Goal: Task Accomplishment & Management: Manage account settings

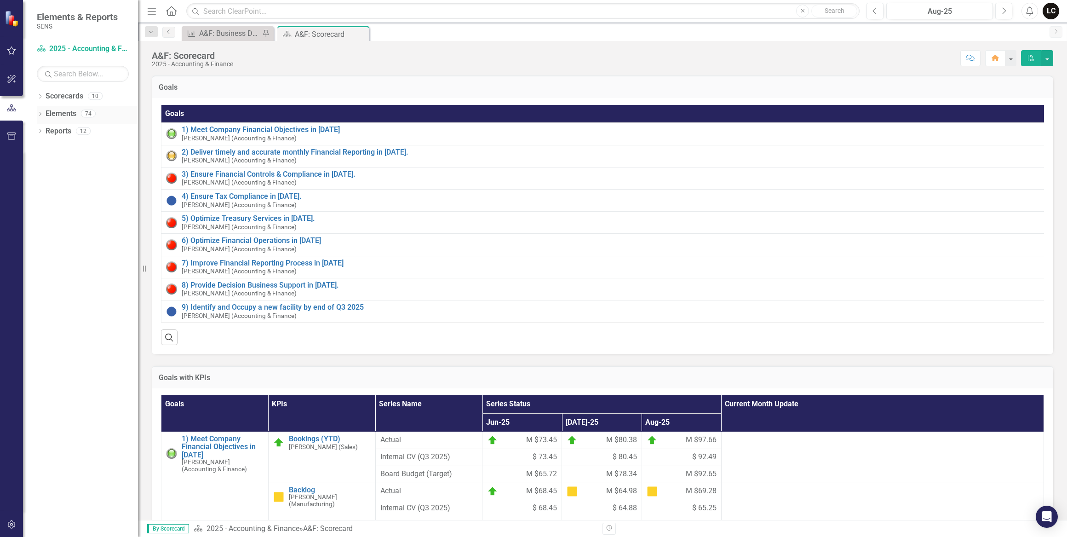
click at [63, 113] on link "Elements" at bounding box center [61, 114] width 31 height 11
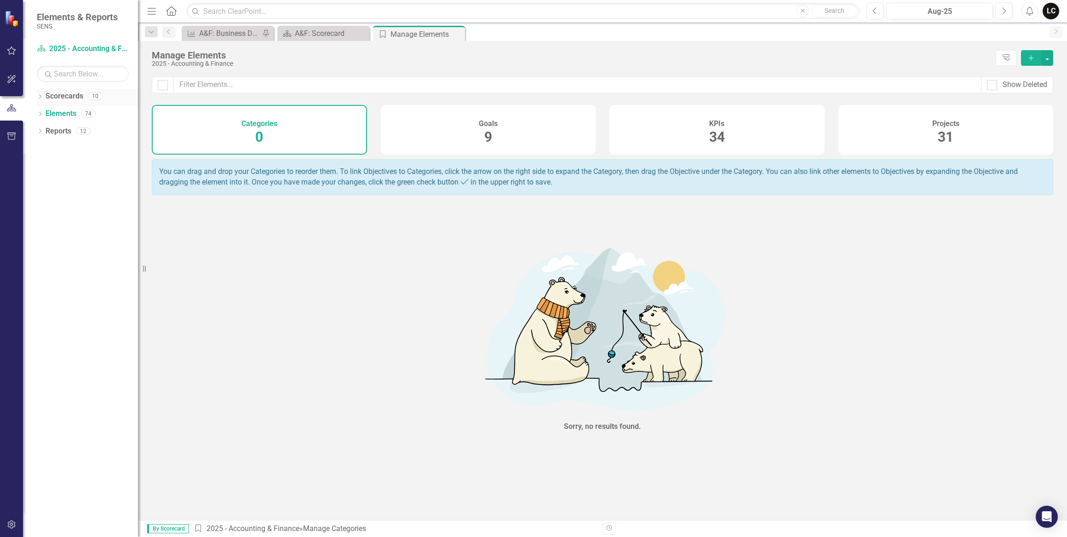
click at [41, 98] on icon "Dropdown" at bounding box center [40, 97] width 6 height 5
click at [42, 113] on icon "Dropdown" at bounding box center [44, 113] width 7 height 6
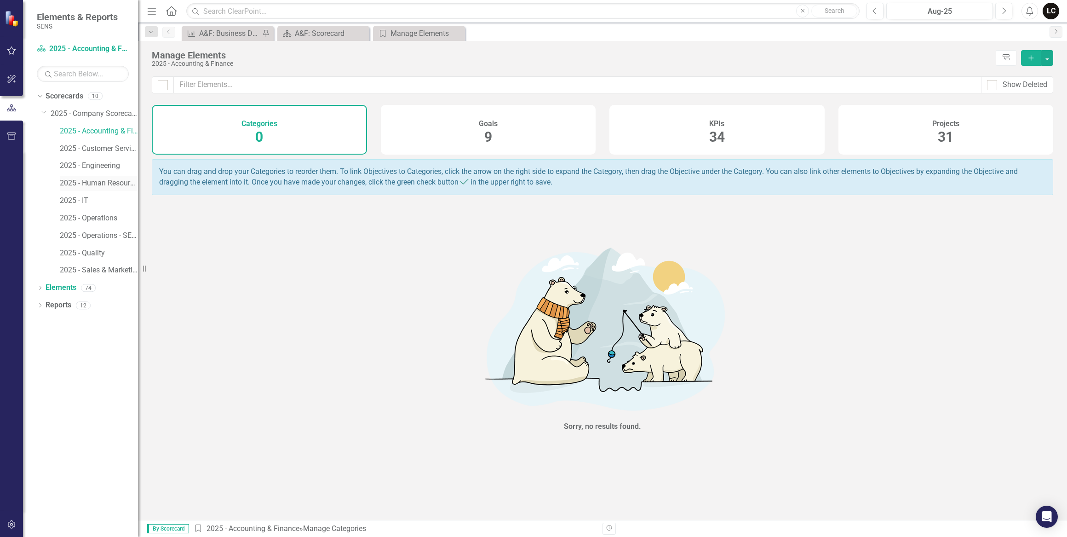
click at [97, 185] on link "2025 - Human Resources" at bounding box center [99, 183] width 78 height 11
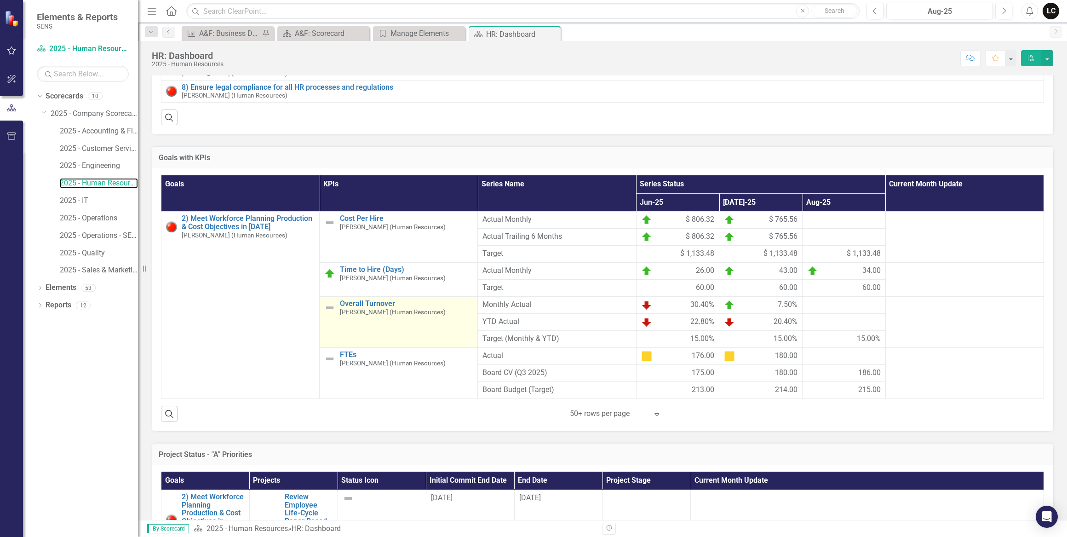
scroll to position [209, 0]
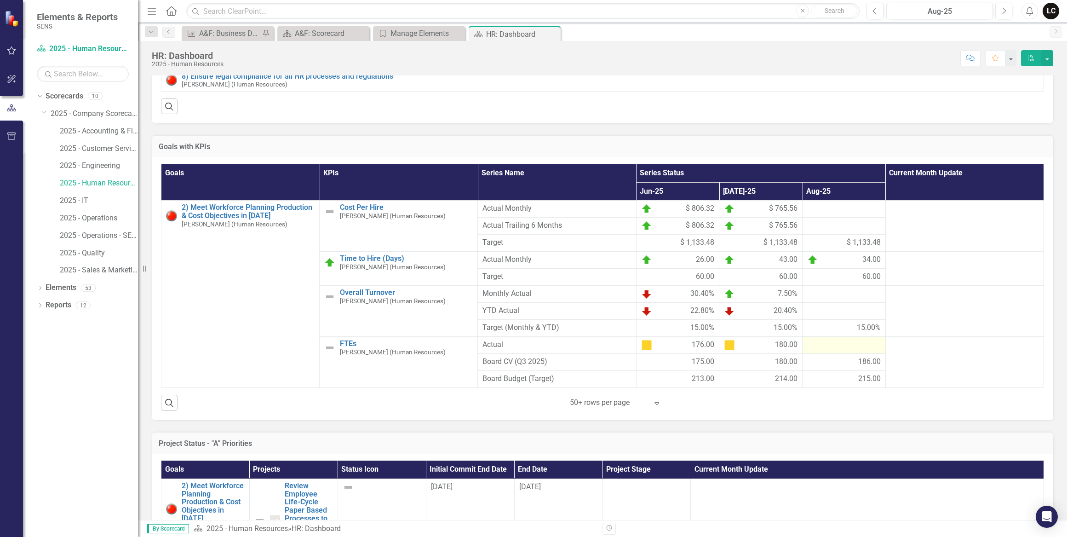
click at [824, 351] on div at bounding box center [844, 345] width 74 height 11
click at [834, 367] on div "186.00" at bounding box center [844, 362] width 74 height 11
click at [846, 367] on div "186.00" at bounding box center [844, 362] width 74 height 11
click at [846, 366] on div "186.00" at bounding box center [844, 362] width 74 height 11
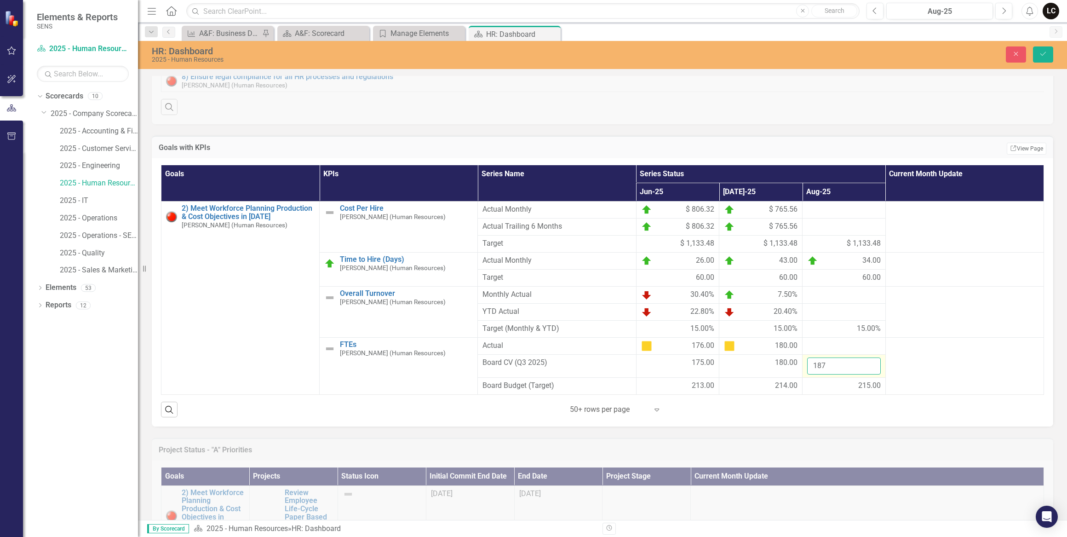
type input "187"
click at [866, 369] on input "187" at bounding box center [844, 365] width 74 height 17
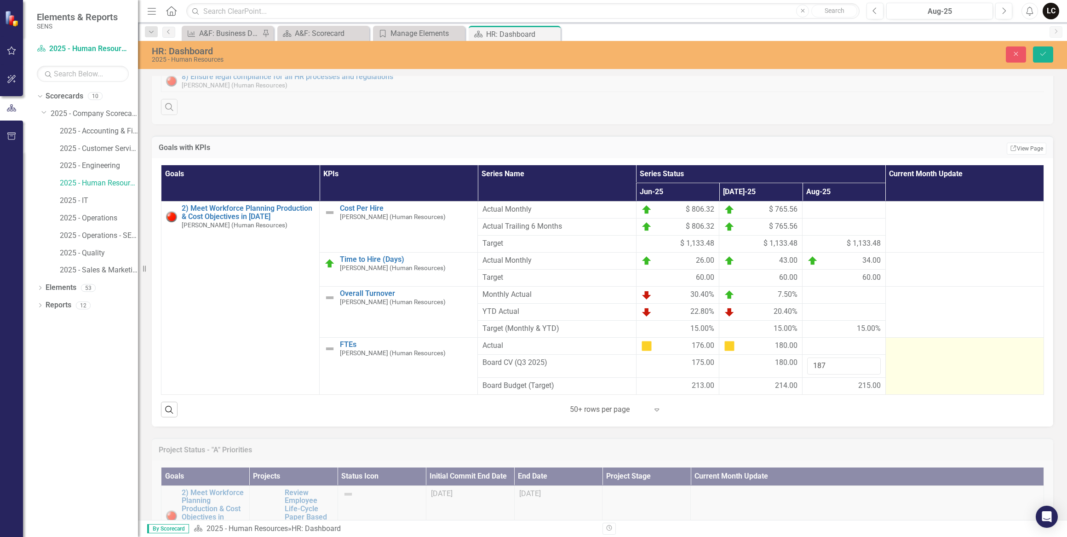
click at [926, 371] on td at bounding box center [965, 366] width 158 height 57
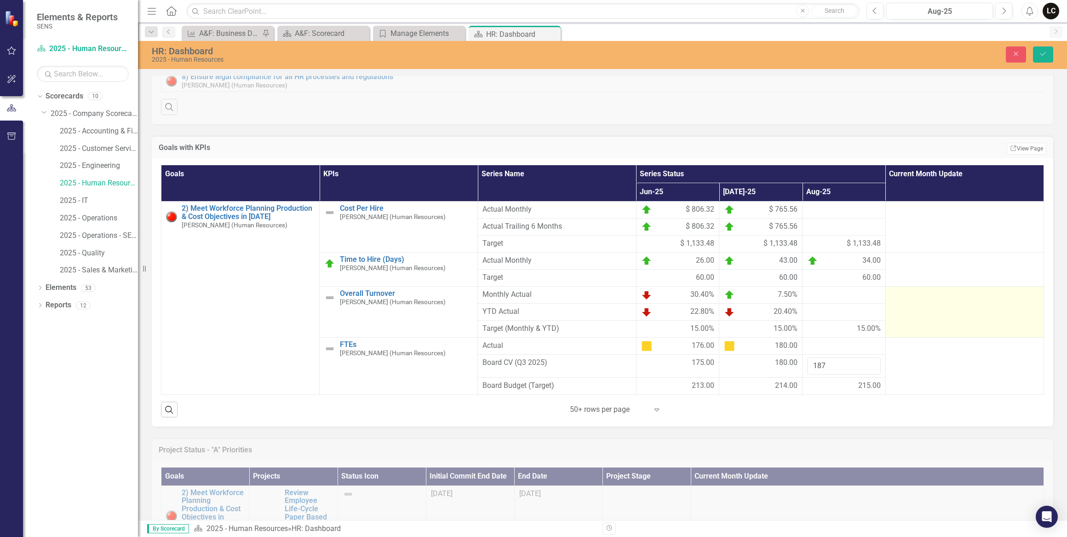
click at [930, 300] on div at bounding box center [965, 294] width 149 height 11
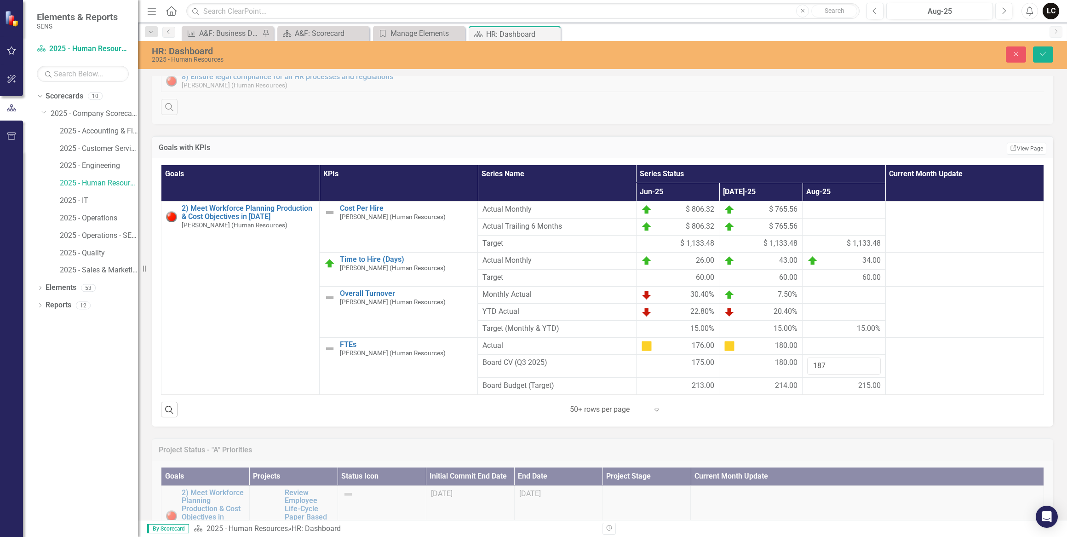
click at [822, 423] on div "Goals KPIs Series Name Series Status Current Month Update Jun-25 [DATE]-25 Aug-…" at bounding box center [603, 292] width 902 height 269
click at [1043, 50] on button "Save" at bounding box center [1043, 54] width 20 height 16
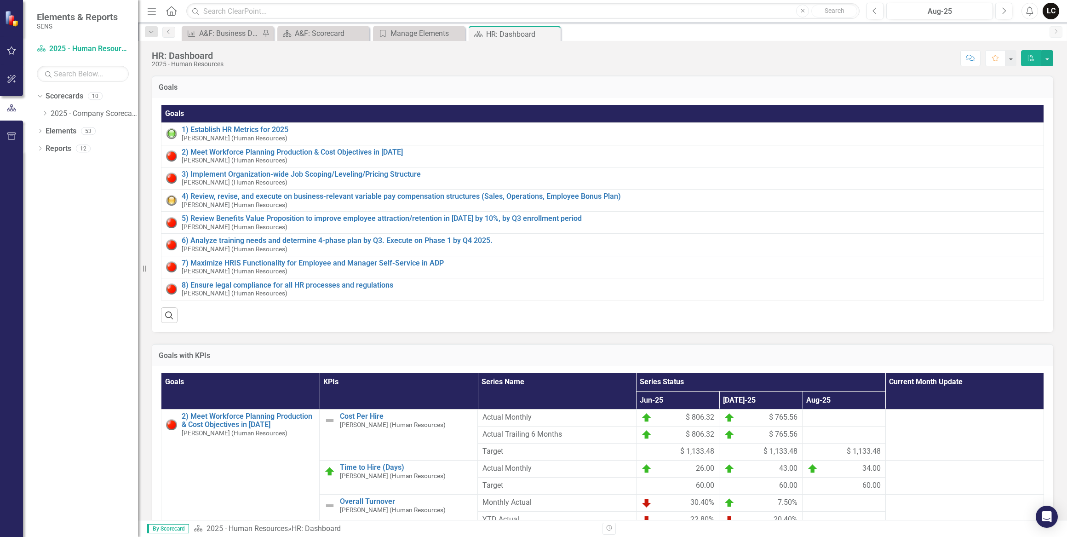
scroll to position [167, 0]
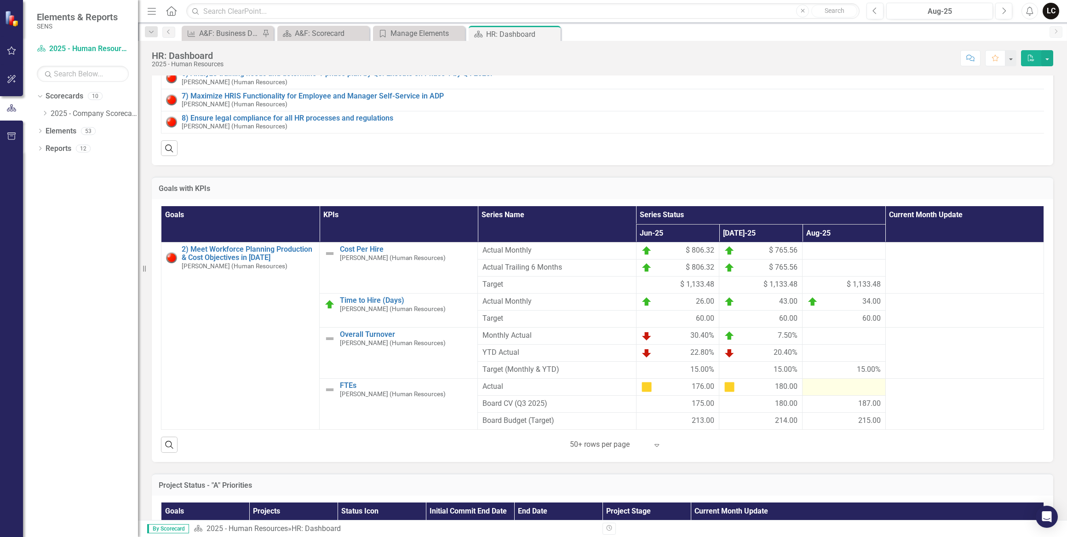
click at [847, 392] on div at bounding box center [844, 386] width 74 height 11
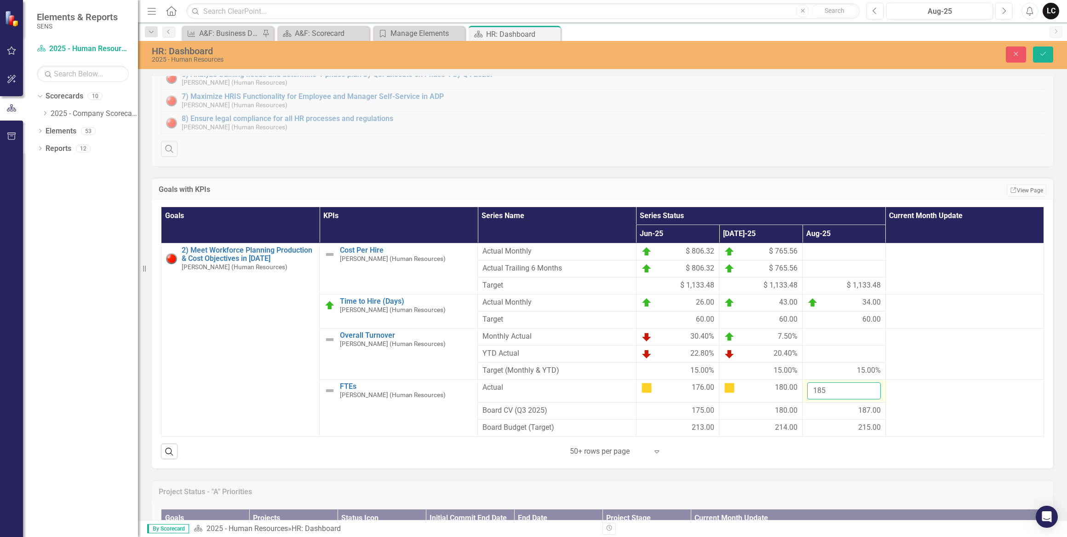
click at [865, 395] on input "185" at bounding box center [844, 390] width 74 height 17
type input "186"
click at [865, 395] on input "186" at bounding box center [844, 390] width 74 height 17
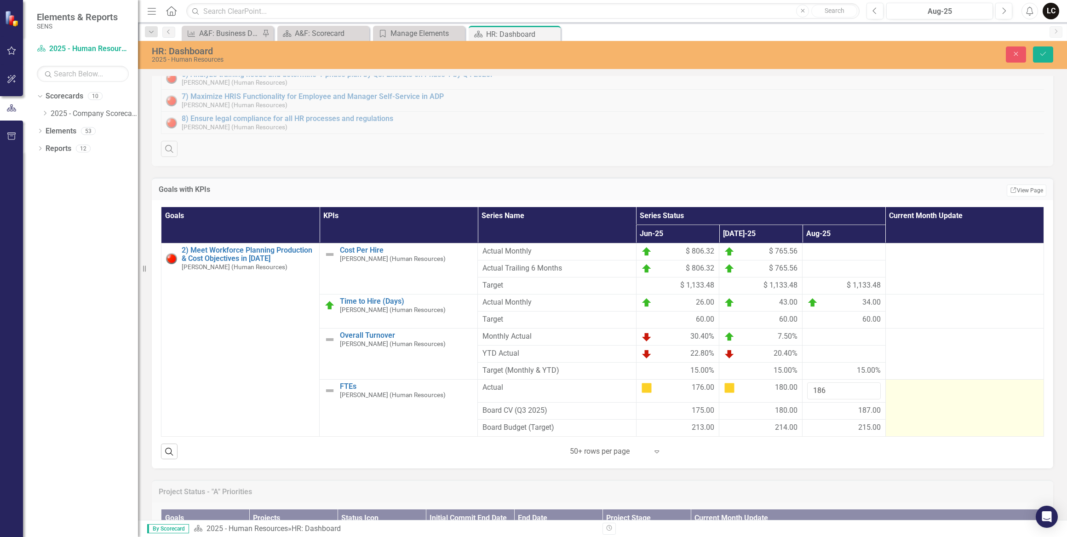
click at [931, 392] on div at bounding box center [965, 387] width 149 height 11
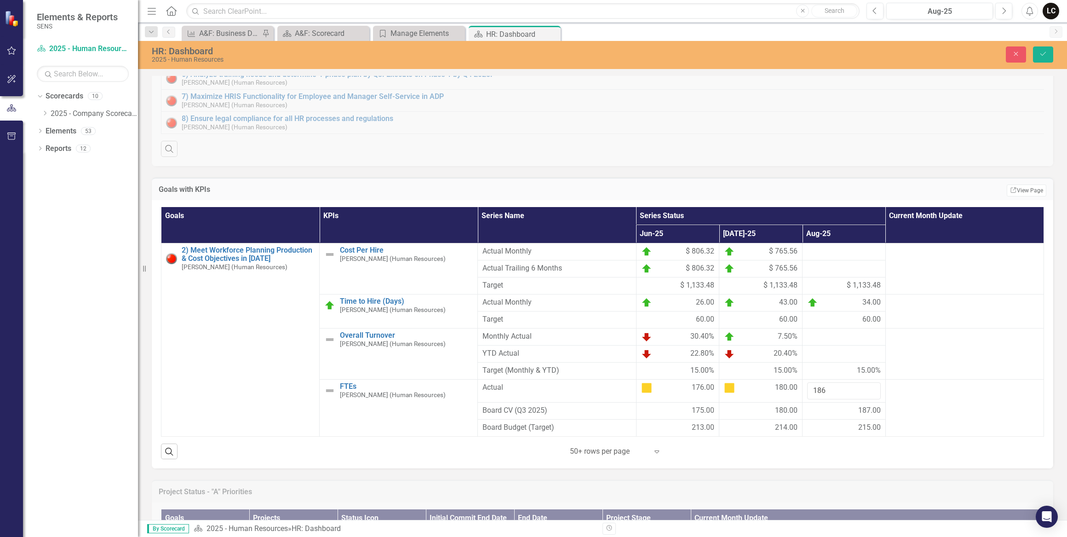
click at [850, 469] on div "Goals KPIs Series Name Series Status Current Month Update Jun-25 [DATE]-25 Aug-…" at bounding box center [603, 334] width 902 height 269
drag, startPoint x: 1044, startPoint y: 51, endPoint x: 1038, endPoint y: 59, distance: 10.9
click at [1044, 51] on icon "Save" at bounding box center [1043, 54] width 8 height 6
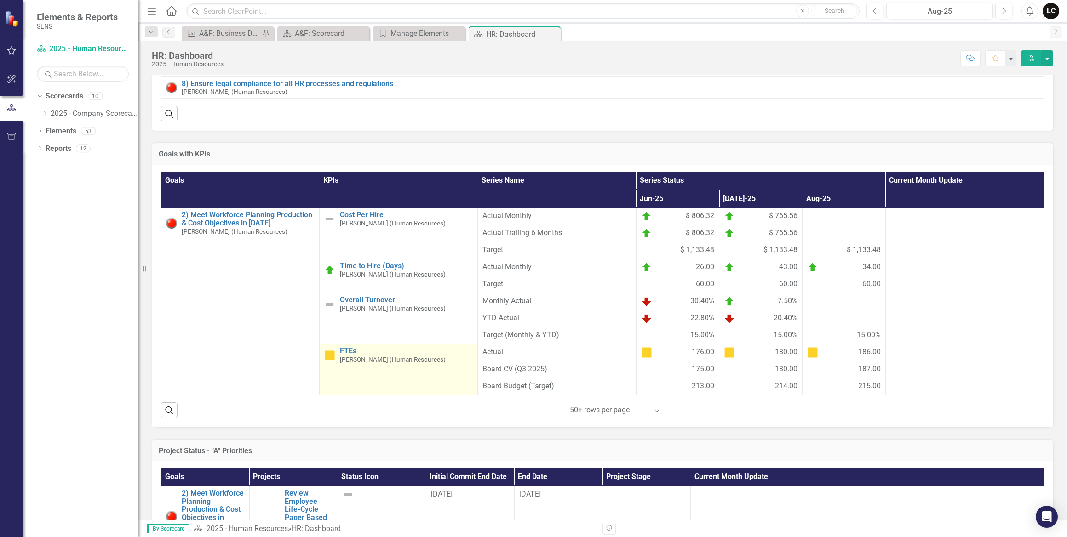
scroll to position [209, 0]
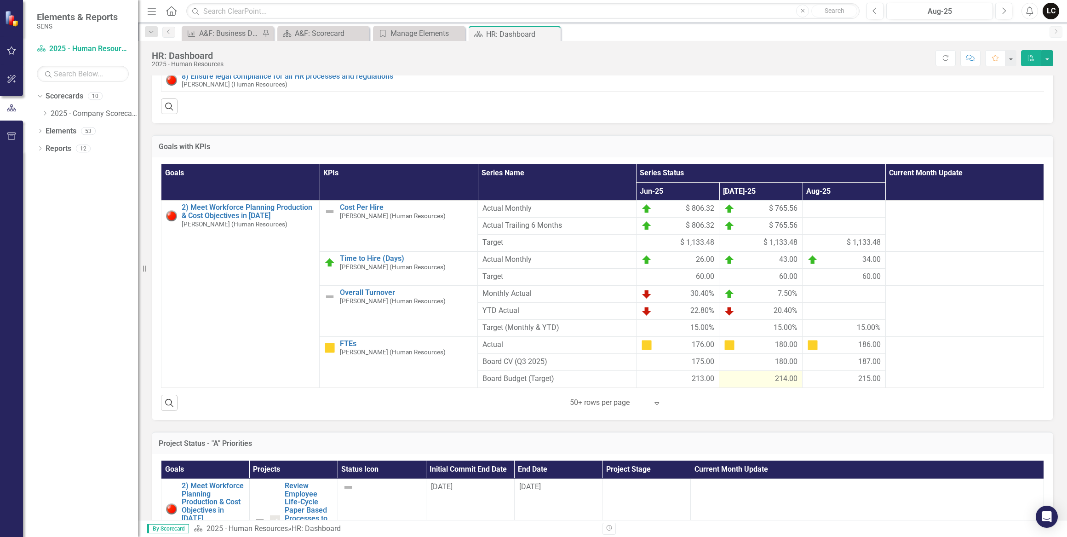
click at [753, 382] on div "214.00" at bounding box center [761, 379] width 74 height 11
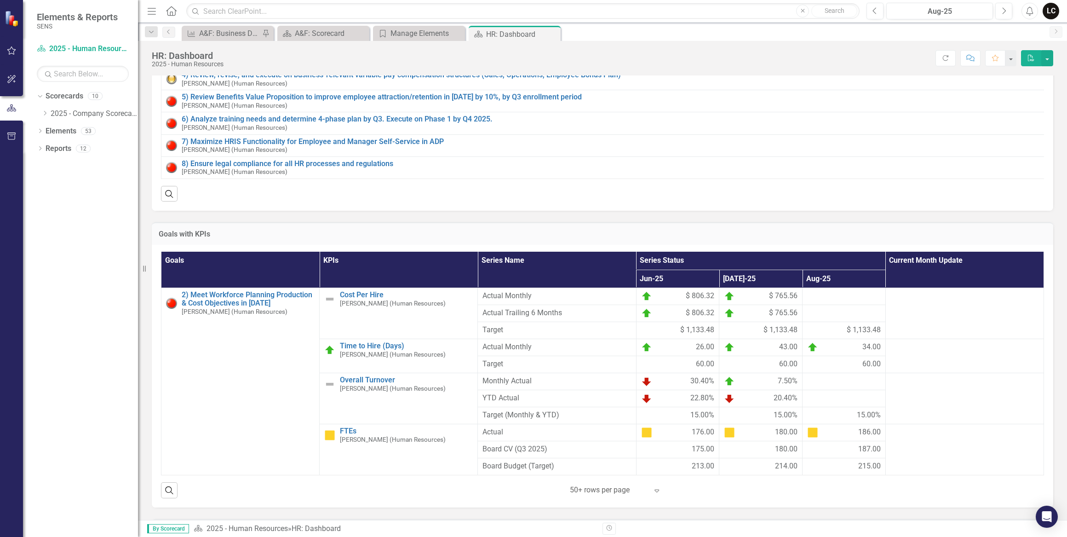
scroll to position [125, 0]
